Goal: Information Seeking & Learning: Learn about a topic

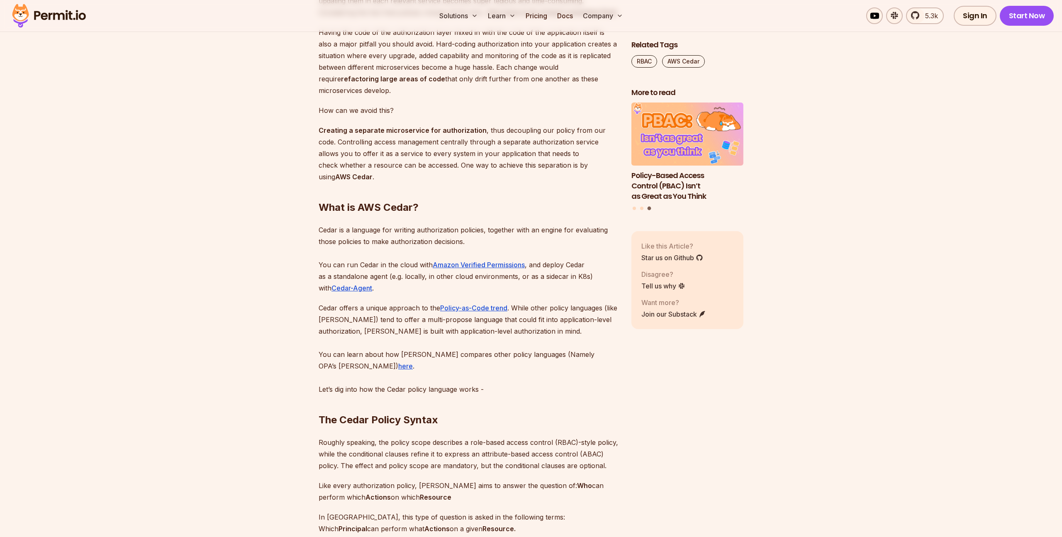
scroll to position [899, 0]
click at [452, 237] on p "Cedar is a language for writing authorization policies, together with an engine…" at bounding box center [469, 259] width 300 height 70
click at [400, 257] on p "Cedar is a language for writing authorization policies, together with an engine…" at bounding box center [469, 259] width 300 height 70
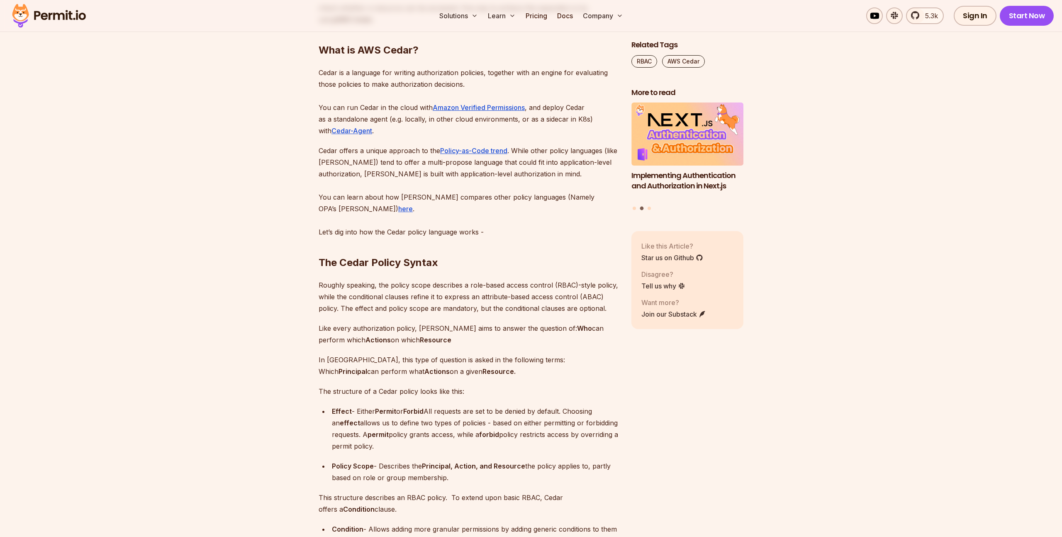
scroll to position [1070, 0]
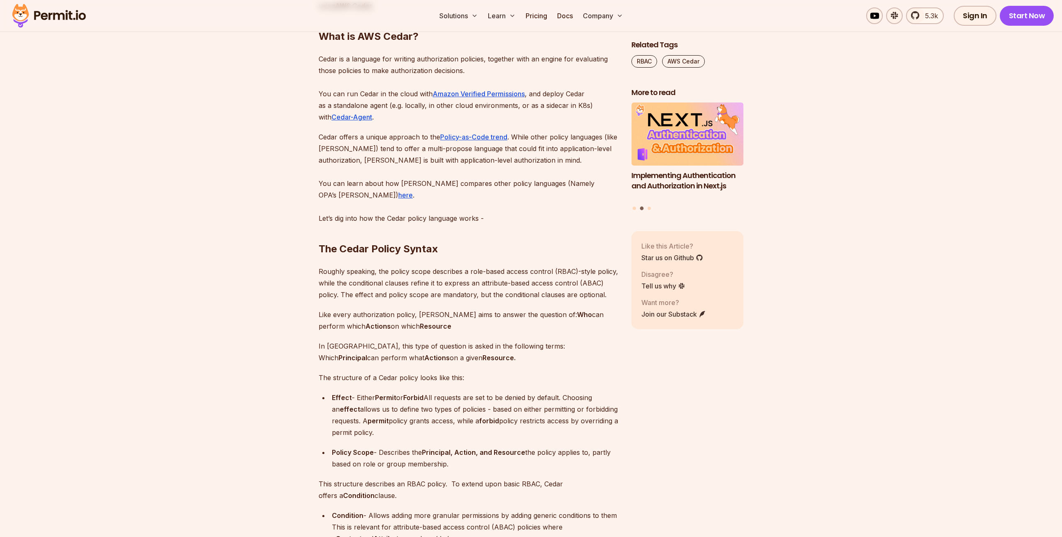
drag, startPoint x: 600, startPoint y: 186, endPoint x: 603, endPoint y: 189, distance: 4.4
click at [413, 191] on u "here" at bounding box center [405, 195] width 15 height 8
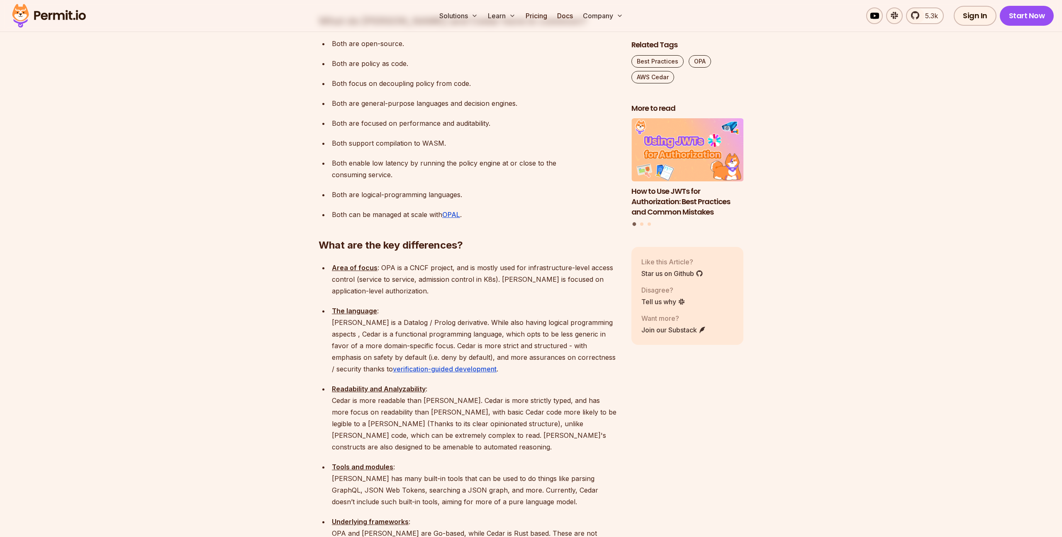
scroll to position [768, 0]
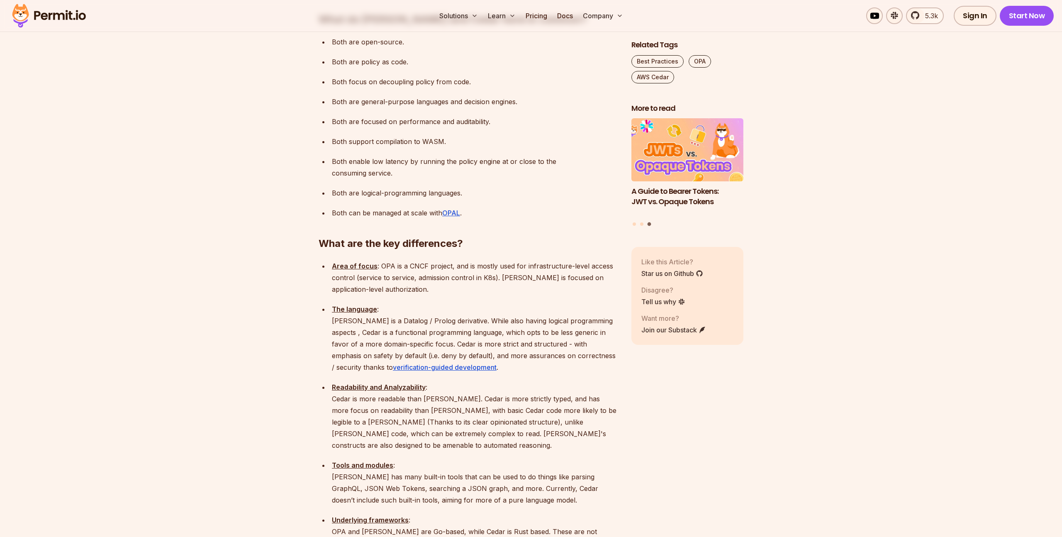
click at [520, 187] on p "Both are logical-programming languages." at bounding box center [475, 193] width 286 height 12
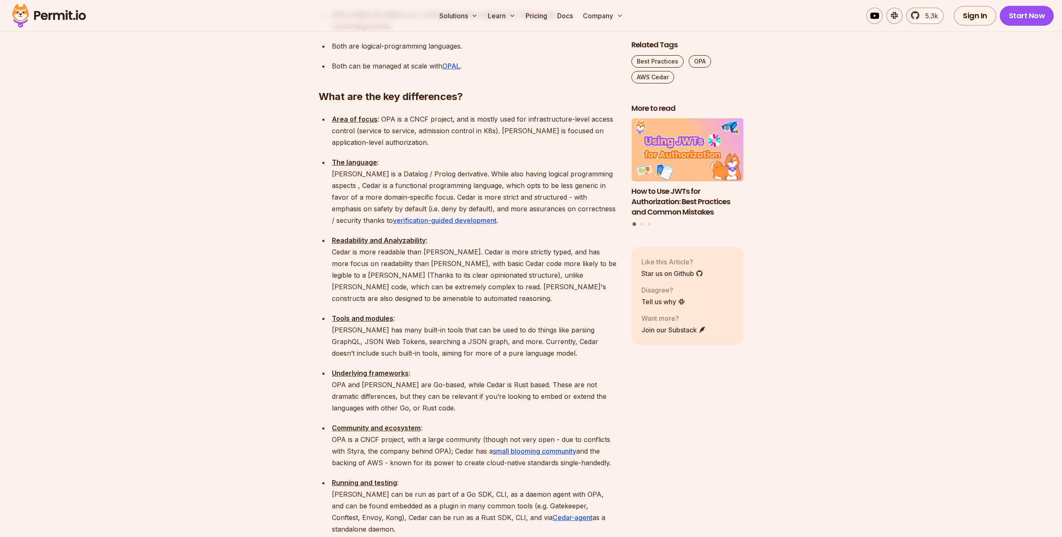
scroll to position [917, 0]
click at [369, 233] on p "Readability and Analyzability : Cedar is more readable than Rego. Cedar is more…" at bounding box center [475, 268] width 286 height 70
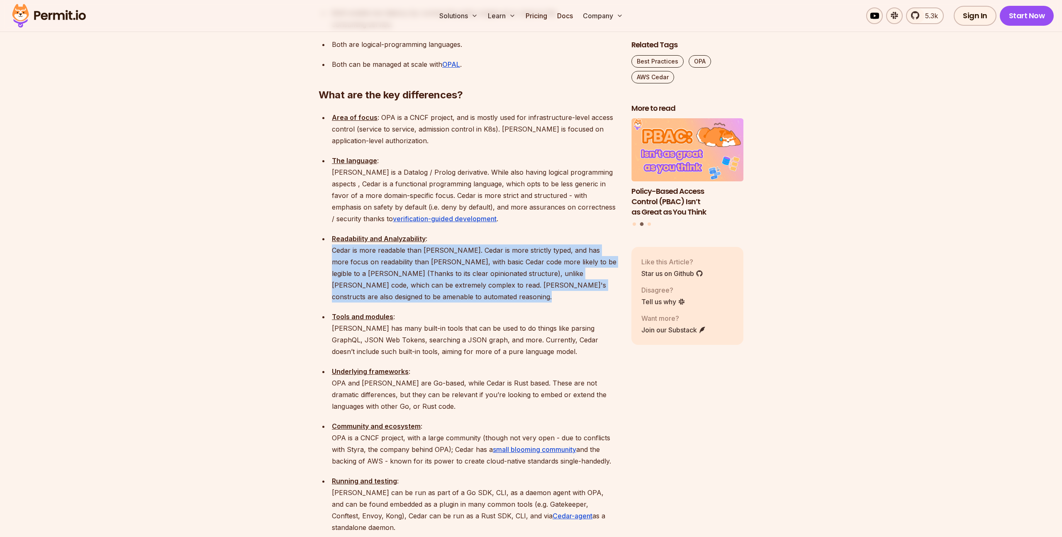
click at [369, 233] on p "Readability and Analyzability : Cedar is more readable than Rego. Cedar is more…" at bounding box center [475, 268] width 286 height 70
click at [385, 234] on p "Readability and Analyzability : Cedar is more readable than Rego. Cedar is more…" at bounding box center [475, 269] width 286 height 70
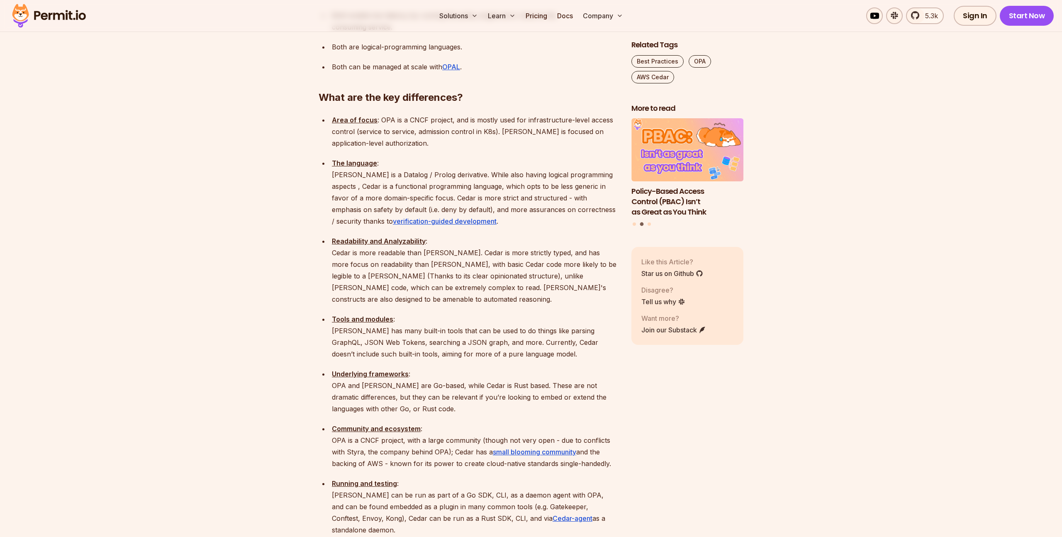
click at [515, 235] on p "Readability and Analyzability : Cedar is more readable than Rego. Cedar is more…" at bounding box center [475, 270] width 286 height 70
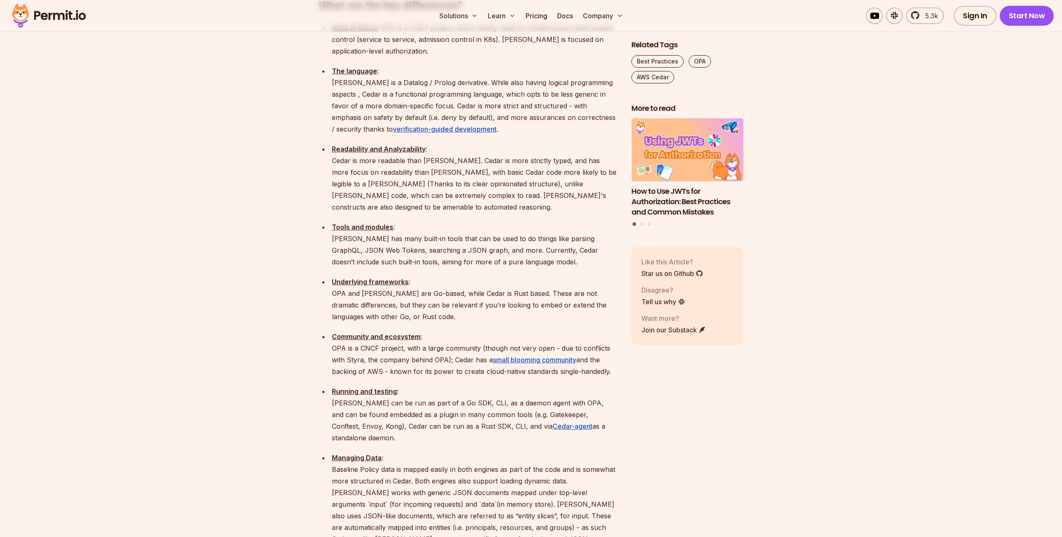
scroll to position [1010, 0]
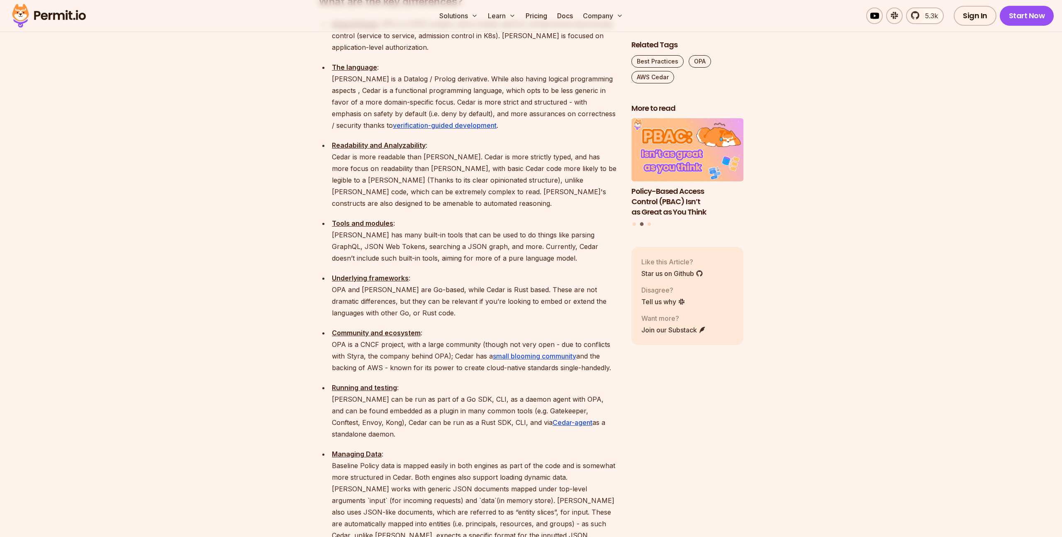
click at [566, 212] on ul "Area of focus : OPA is a CNCF project, and is mostly used for infrastructure-le…" at bounding box center [469, 302] width 300 height 569
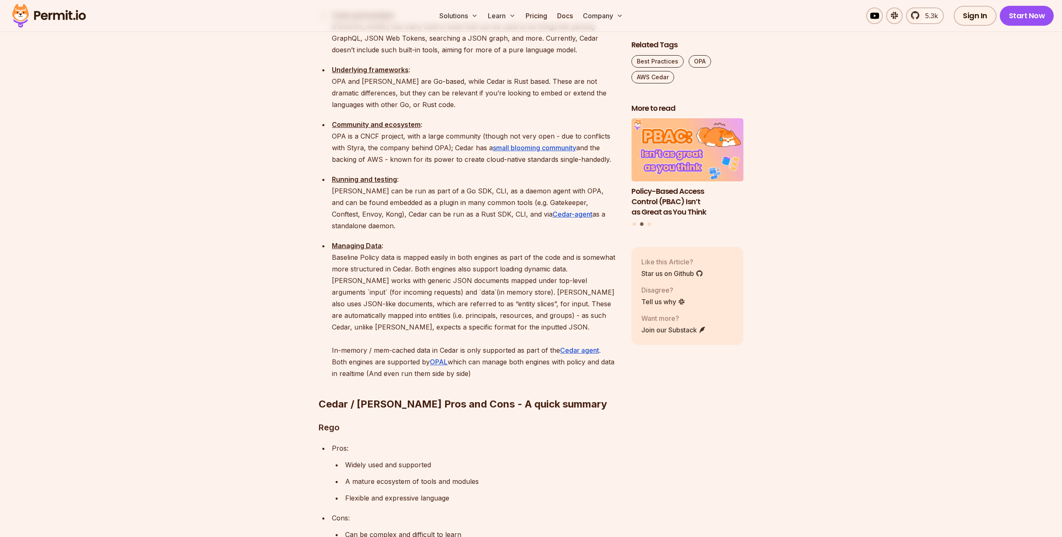
scroll to position [1224, 0]
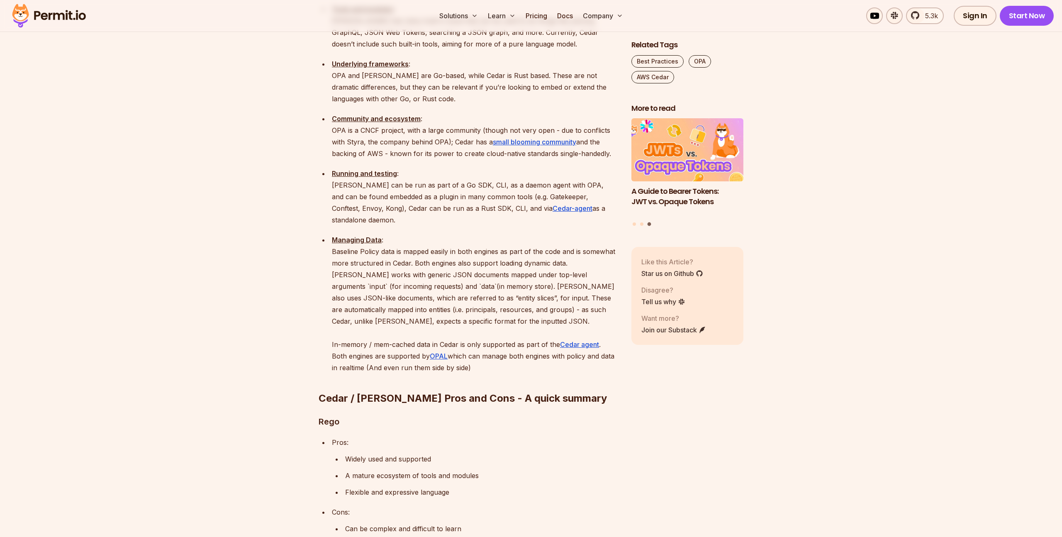
click at [202, 188] on section "Table of Contents Policy as code (PAC) is a software development approach that …" at bounding box center [531, 414] width 1062 height 2296
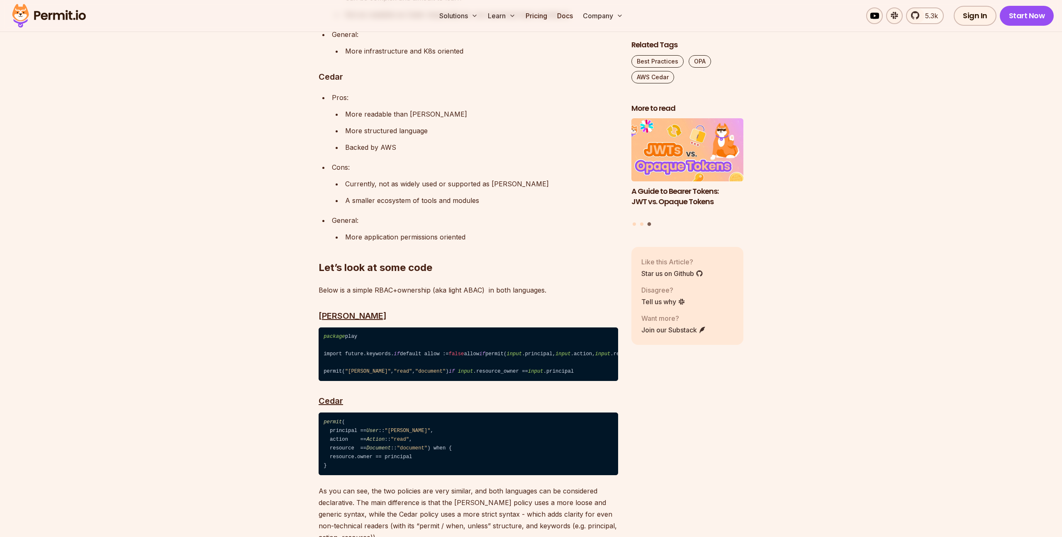
scroll to position [1754, 0]
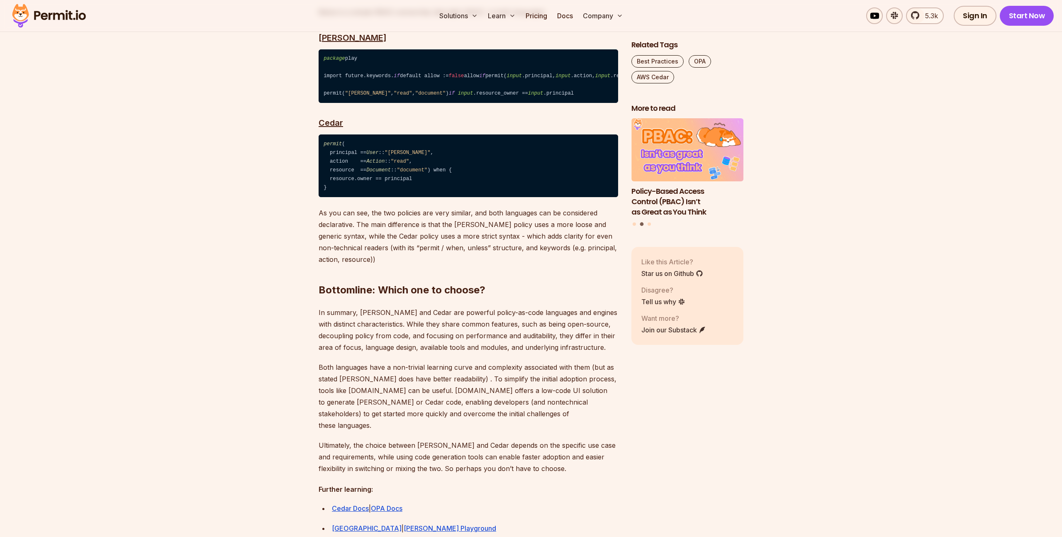
scroll to position [2036, 0]
